Goal: Task Accomplishment & Management: Manage account settings

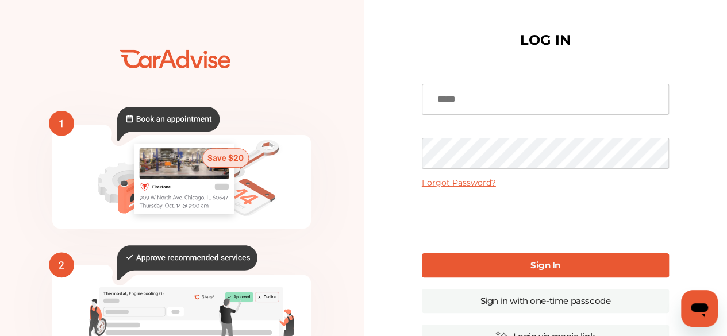
click at [480, 102] on input at bounding box center [545, 99] width 247 height 31
type input "**********"
click at [534, 264] on b "Sign In" at bounding box center [545, 265] width 30 height 11
click at [565, 267] on link "Sign In" at bounding box center [545, 265] width 247 height 24
click at [577, 262] on link "Sign In" at bounding box center [545, 265] width 247 height 24
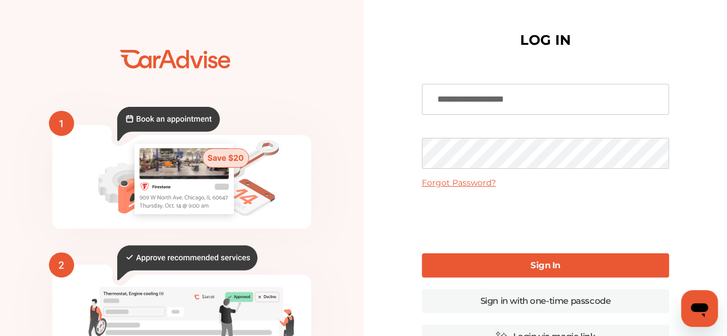
click at [555, 264] on b "Sign In" at bounding box center [545, 265] width 30 height 11
